Goal: Transaction & Acquisition: Subscribe to service/newsletter

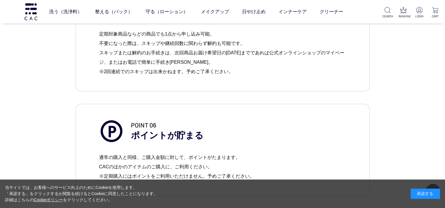
scroll to position [883, 0]
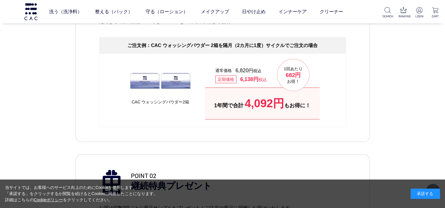
scroll to position [294, 0]
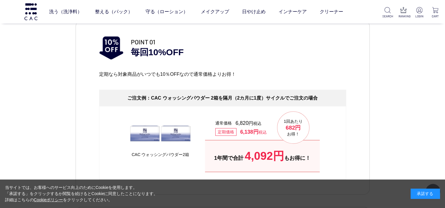
click at [169, 142] on img at bounding box center [160, 133] width 63 height 28
click at [175, 140] on img at bounding box center [160, 133] width 63 height 28
click at [349, 137] on li "POINT 01 毎回10%OFF 定期なら対象商品がいつでも10％OFFなので通常価格よりお得！ ご注文例： CAC ウォッシングパウダー 2箱を隔月（2カ…" at bounding box center [223, 108] width 294 height 174
click at [247, 94] on h4 "ご注文例： CAC ウォッシングパウダー 2箱を隔月（2カ月に1度）サイクルでご注文の場合" at bounding box center [222, 98] width 247 height 16
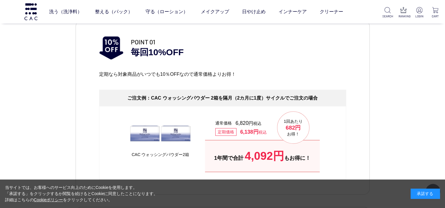
click at [265, 96] on h4 "ご注文例： CAC ウォッシングパウダー 2箱を隔月（2カ月に1度）サイクルでご注文の場合" at bounding box center [222, 98] width 247 height 16
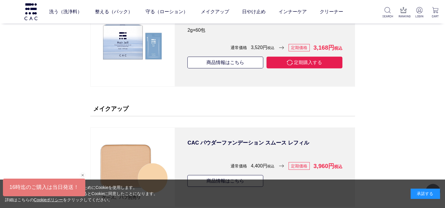
scroll to position [3854, 0]
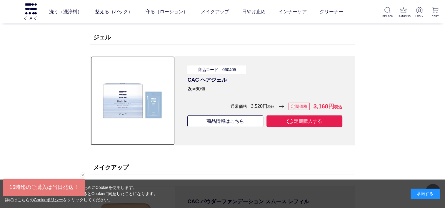
click at [137, 101] on img at bounding box center [132, 101] width 72 height 72
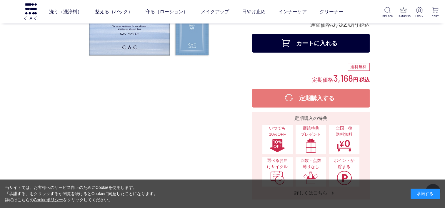
scroll to position [29, 0]
